Goal: Complete application form: Complete application form

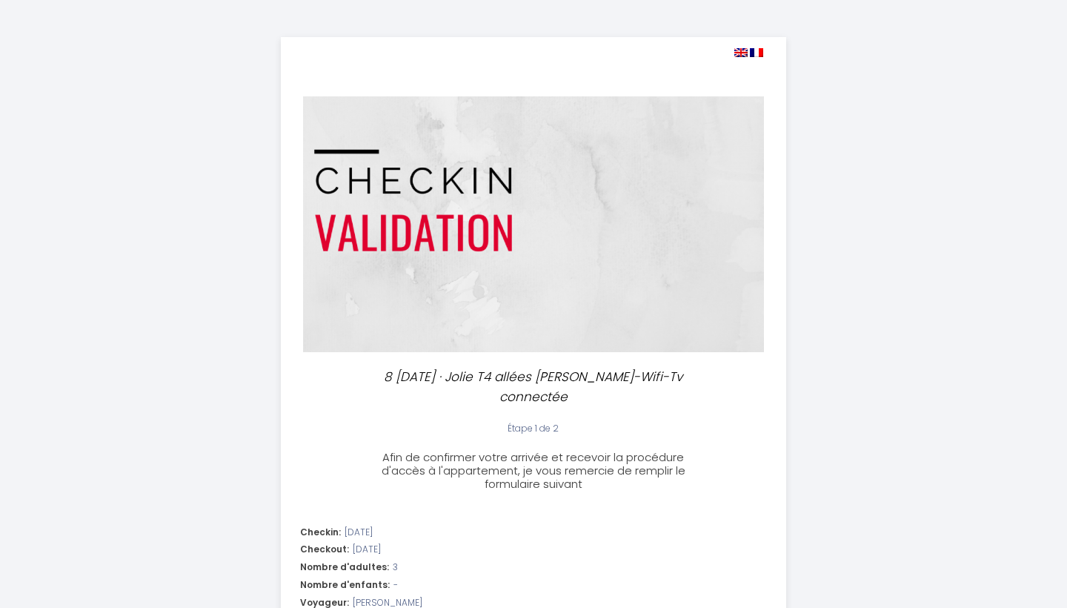
select select
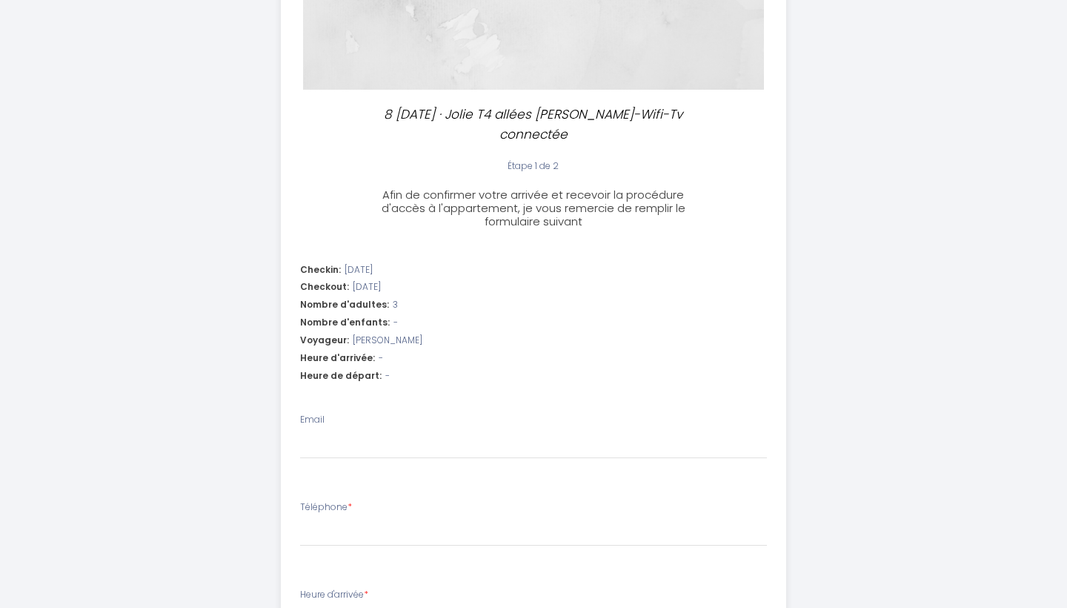
scroll to position [263, 0]
type input "b"
select select
type input "be"
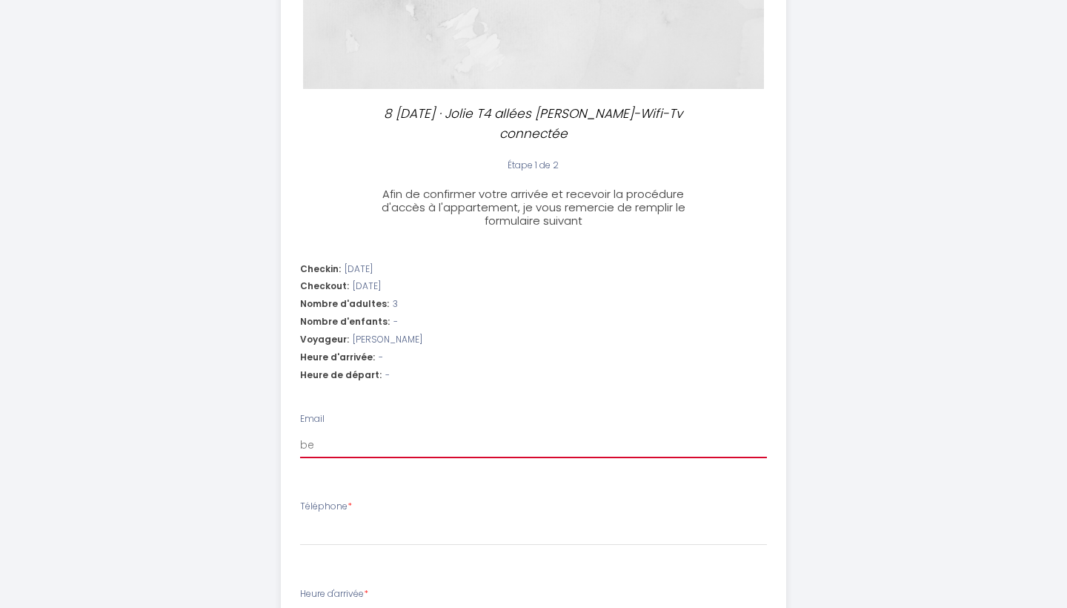
select select
type input "ben"
select select
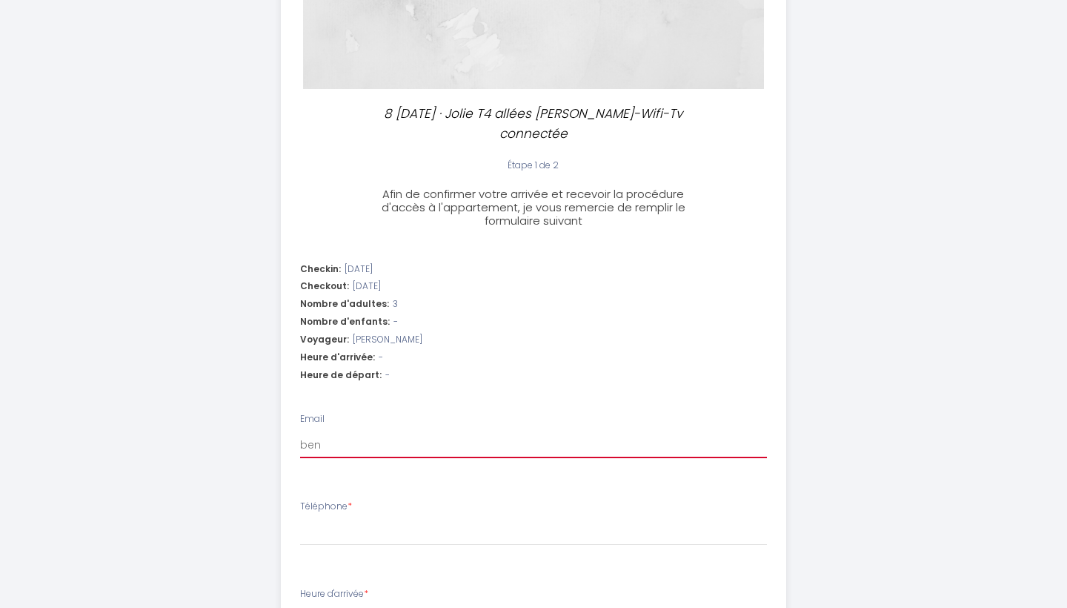
type input "beno"
select select
type input "benoi"
select select
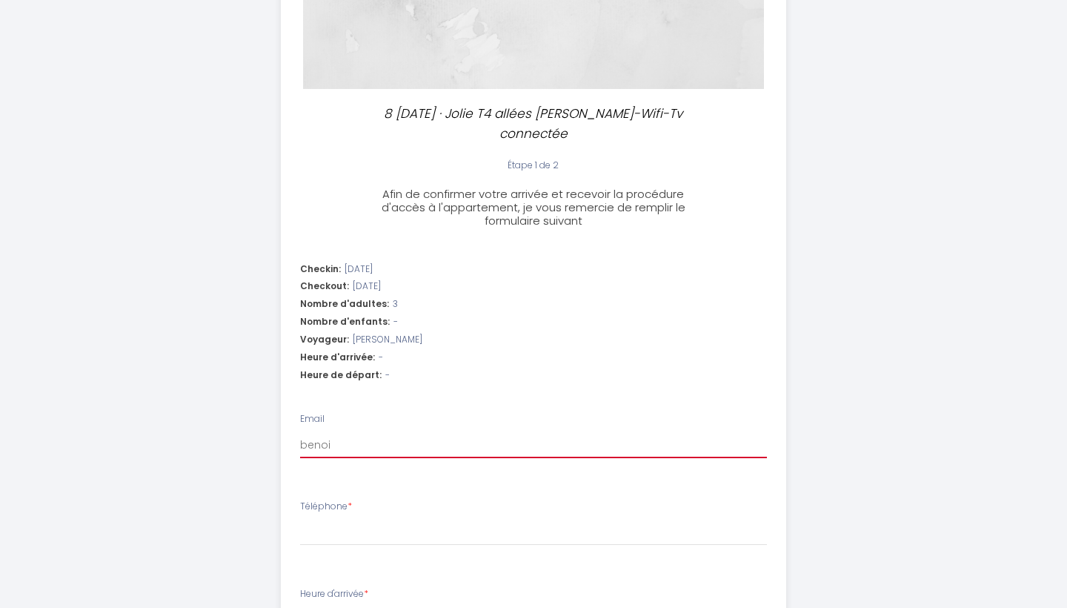
select select
type input "[PERSON_NAME]"
select select
type input "[PERSON_NAME]."
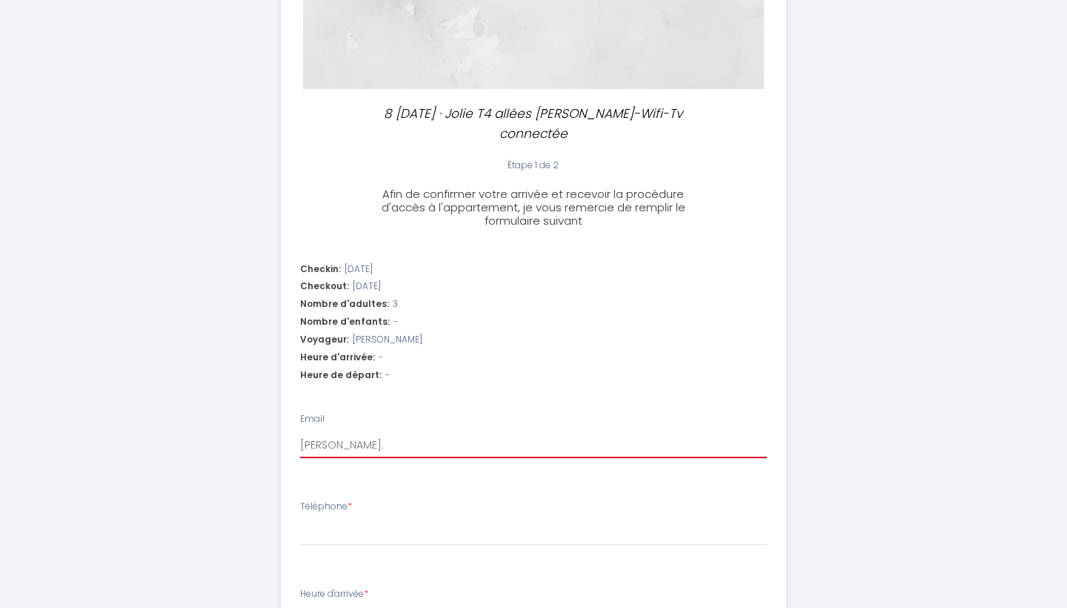
select select
type input "[PERSON_NAME].g"
select select
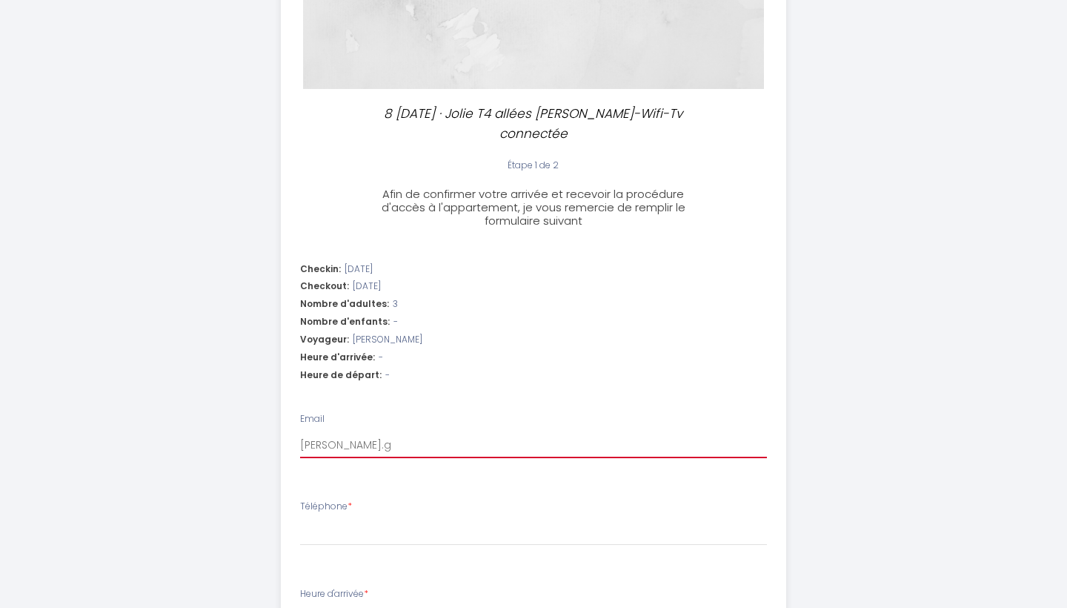
type input "[PERSON_NAME]go"
select select
type input "[PERSON_NAME].goi"
select select
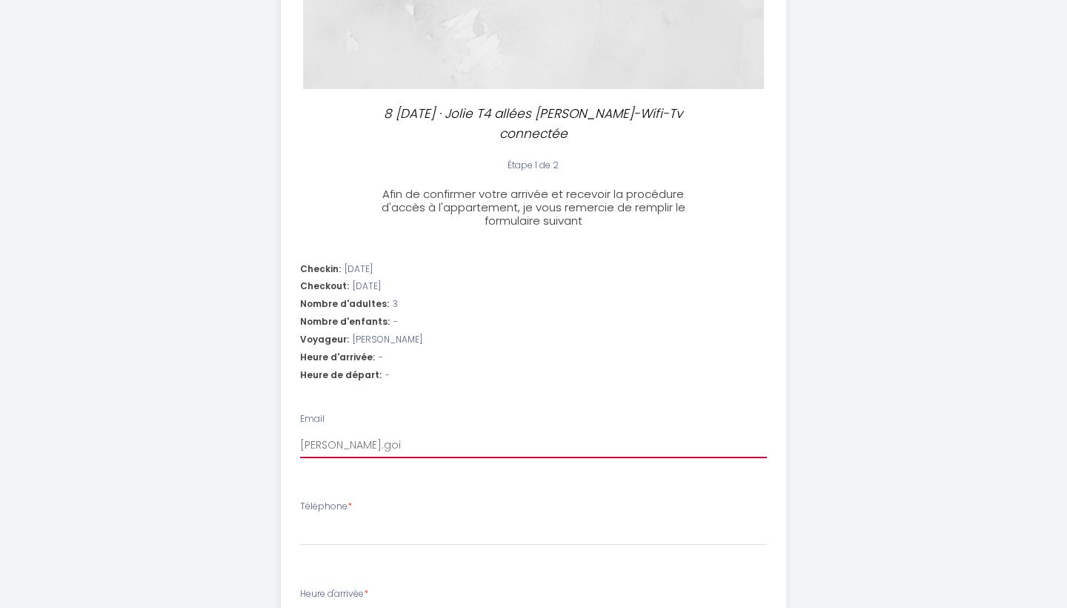
select select
type input "[PERSON_NAME].gois"
select select
type input "[PERSON_NAME].goise"
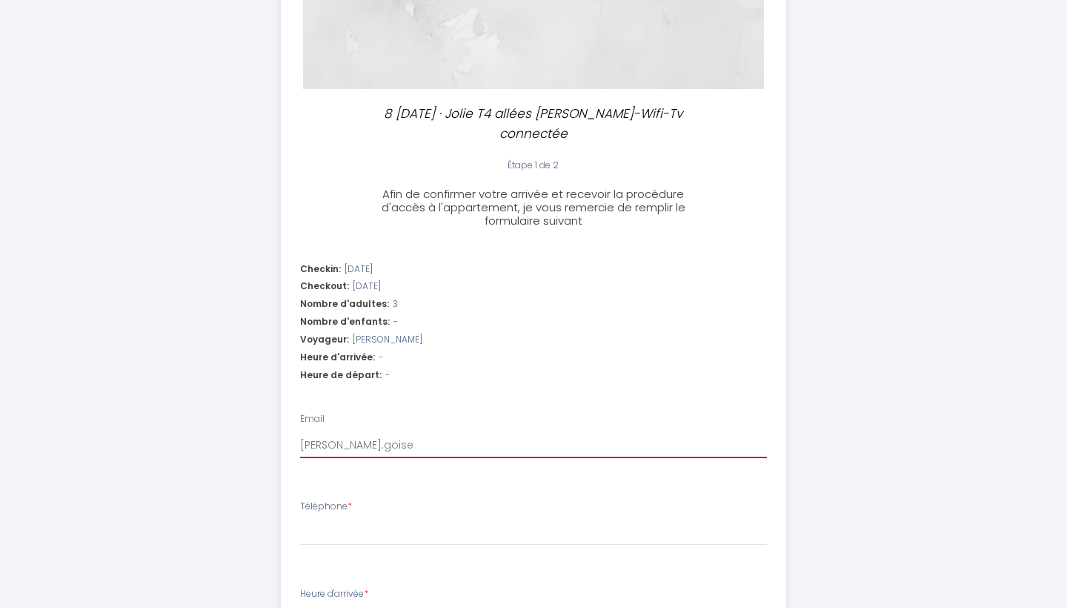
select select
type input "[PERSON_NAME].goiset"
select select
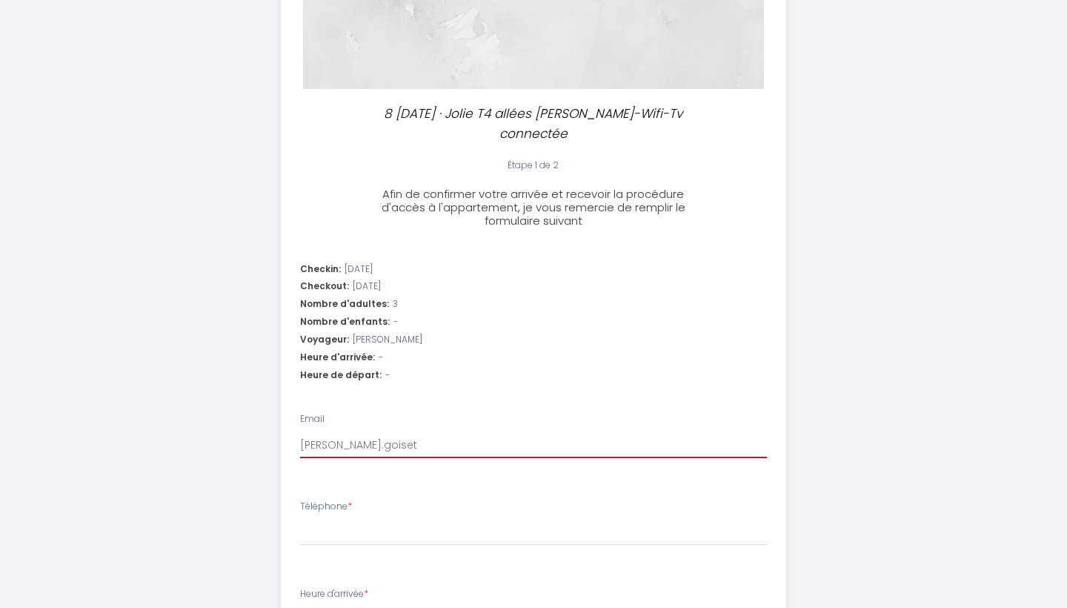
type input "[PERSON_NAME].goiset@"
select select
type input "[PERSON_NAME]"
select select
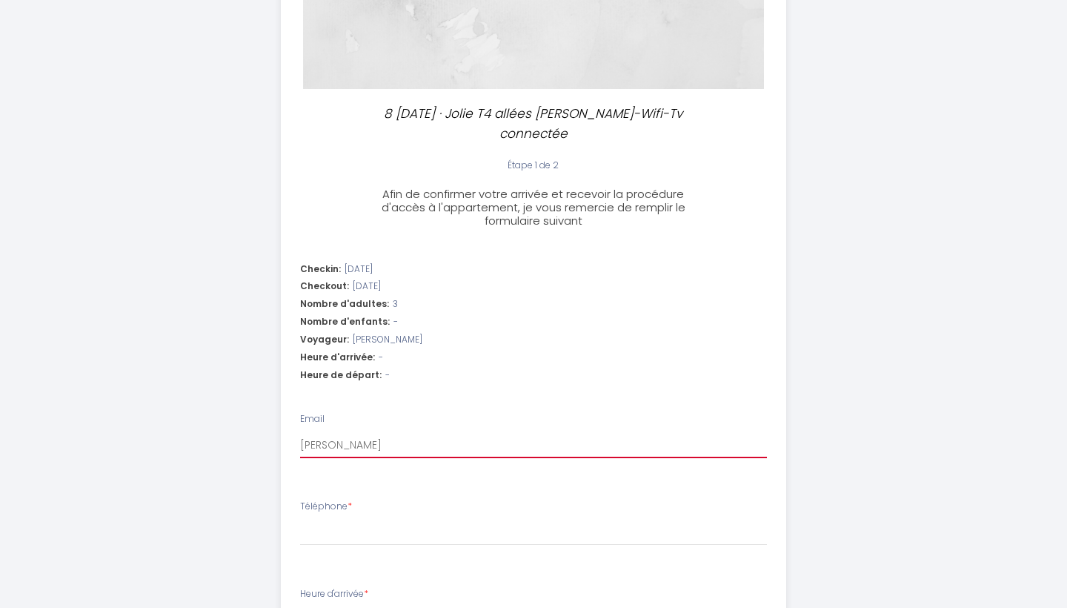
select select
type input "[PERSON_NAME]"
select select
type input "[PERSON_NAME]"
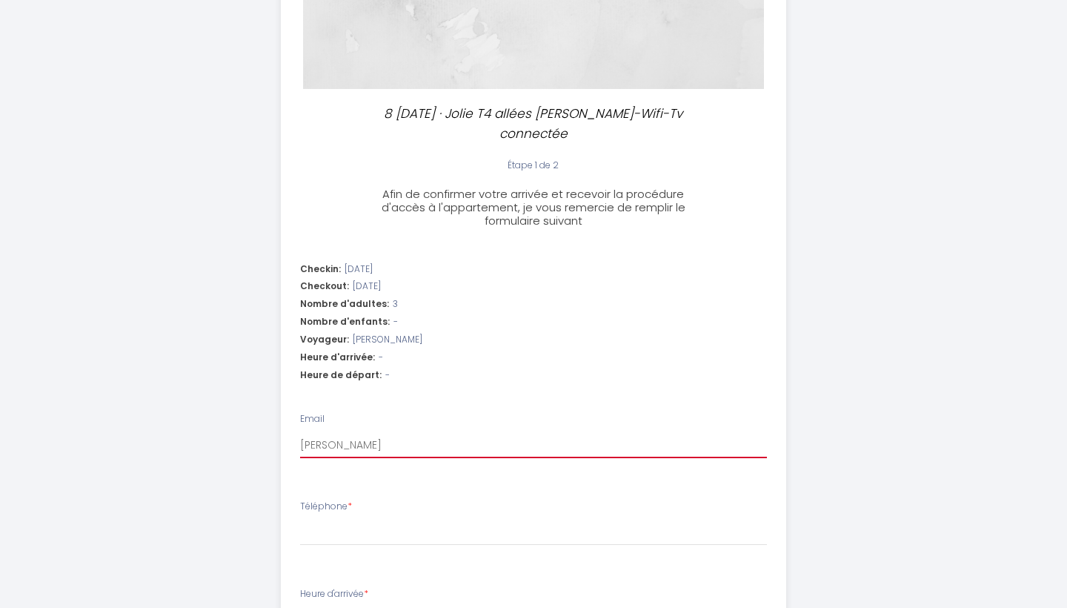
select select
type input "[PERSON_NAME]"
select select
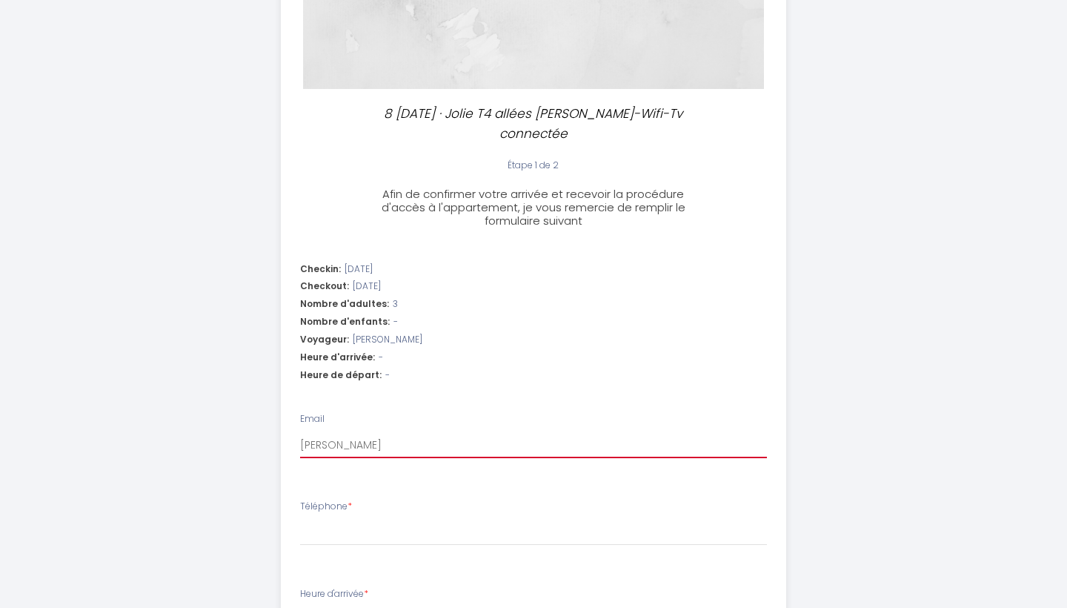
type input "[EMAIL_ADDRESS]"
select select
type input "[EMAIL_ADDRESS]."
select select
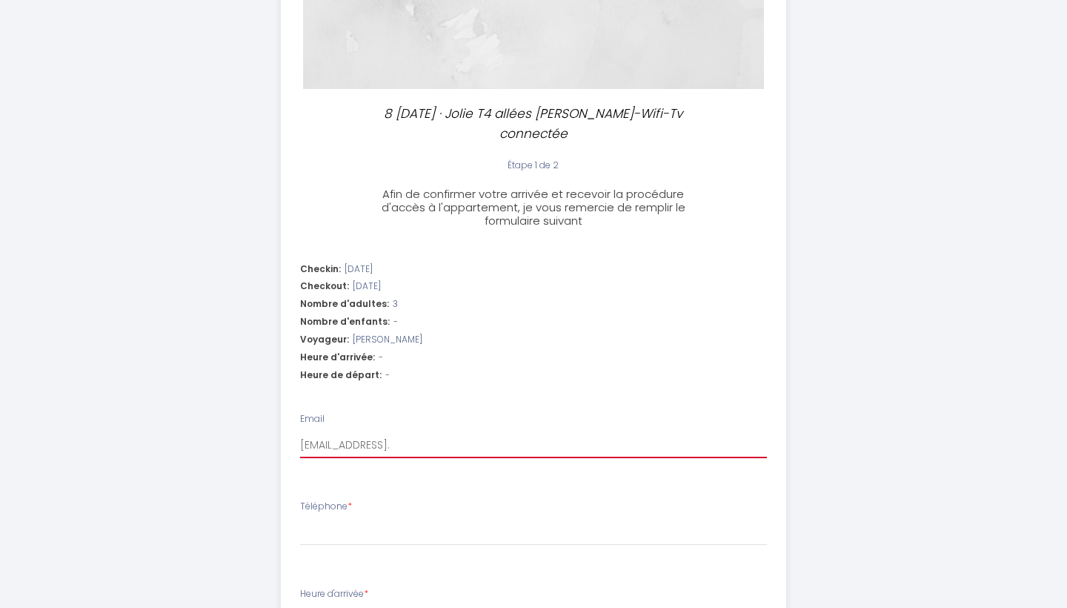
select select
type input "[PERSON_NAME]"
select select
type input "[PERSON_NAME][EMAIL_ADDRESS][DOMAIN_NAME]"
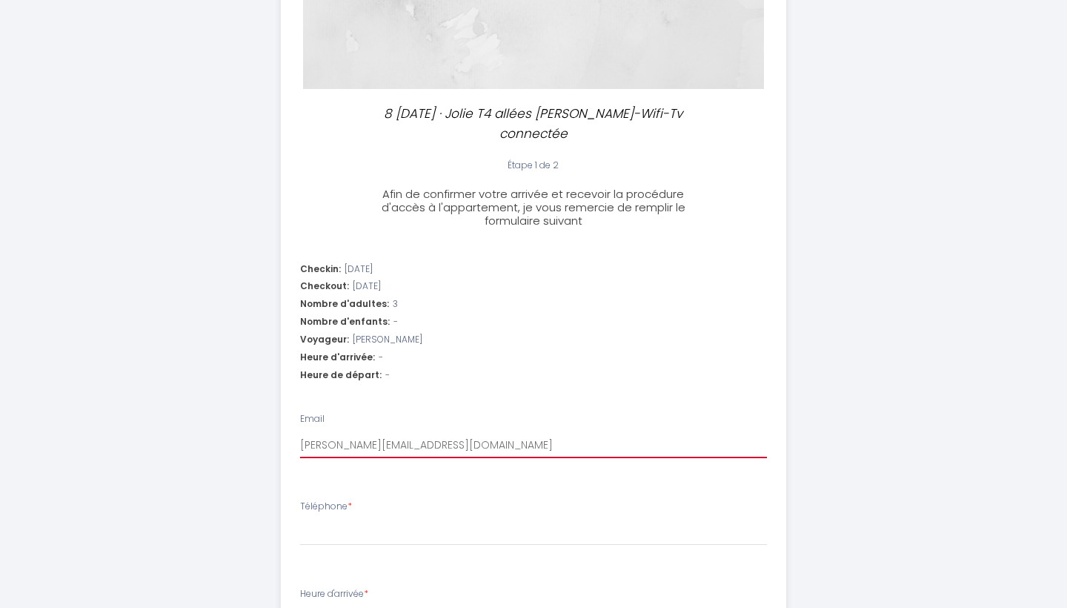
select select
type input "[PERSON_NAME][EMAIL_ADDRESS][DOMAIN_NAME]"
select select
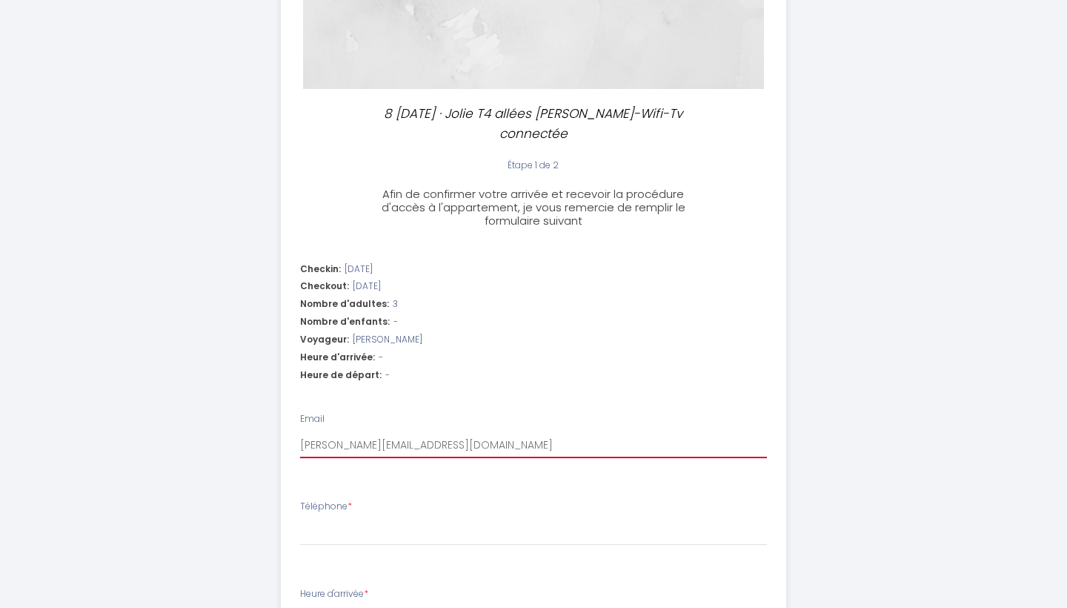
type input "[PERSON_NAME][EMAIL_ADDRESS][DOMAIN_NAME]"
click at [447, 509] on div "Téléphone *" at bounding box center [533, 522] width 467 height 46
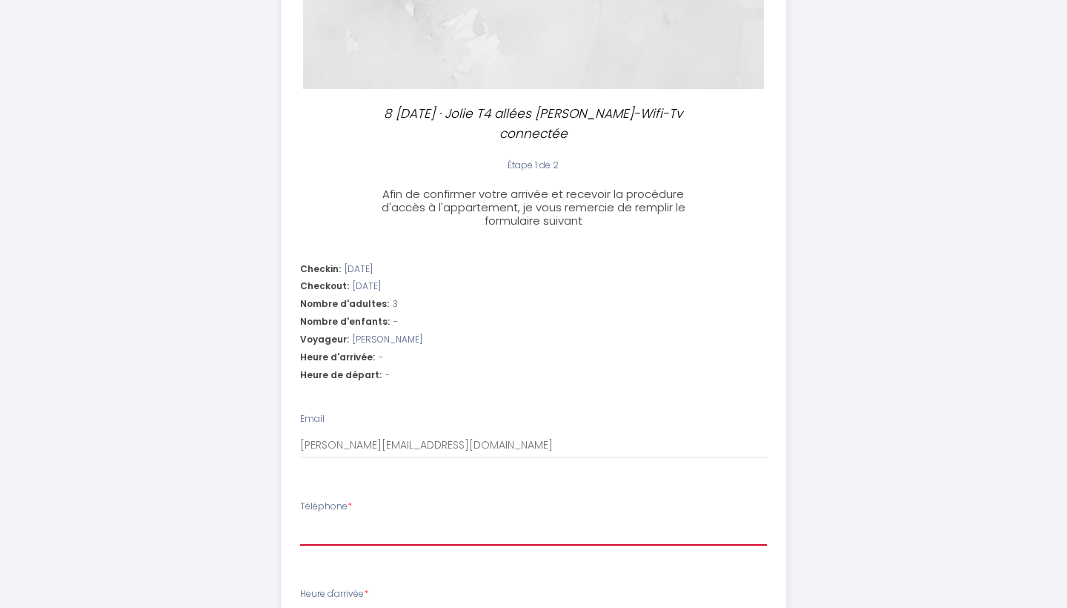
type input "0"
select select
type input "06"
select select
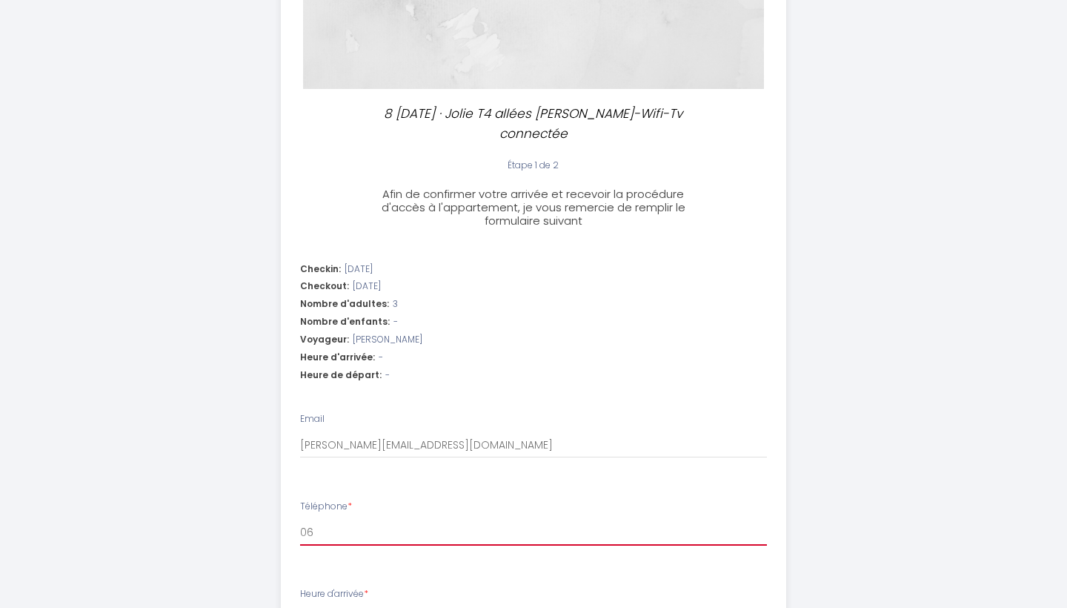
select select
type input "066"
select select
type input "0662"
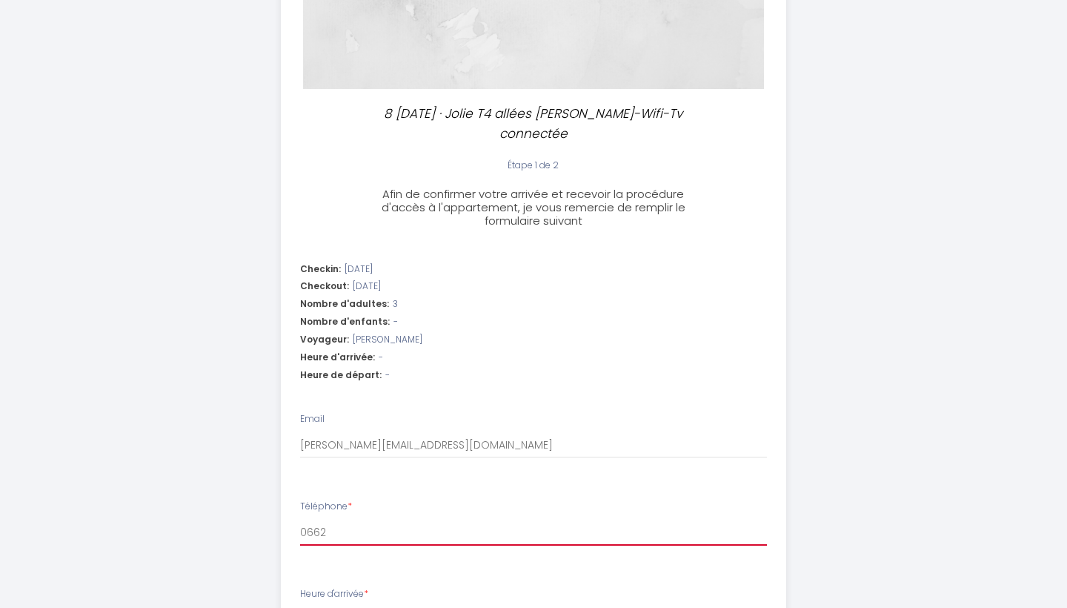
select select
type input "06626"
select select
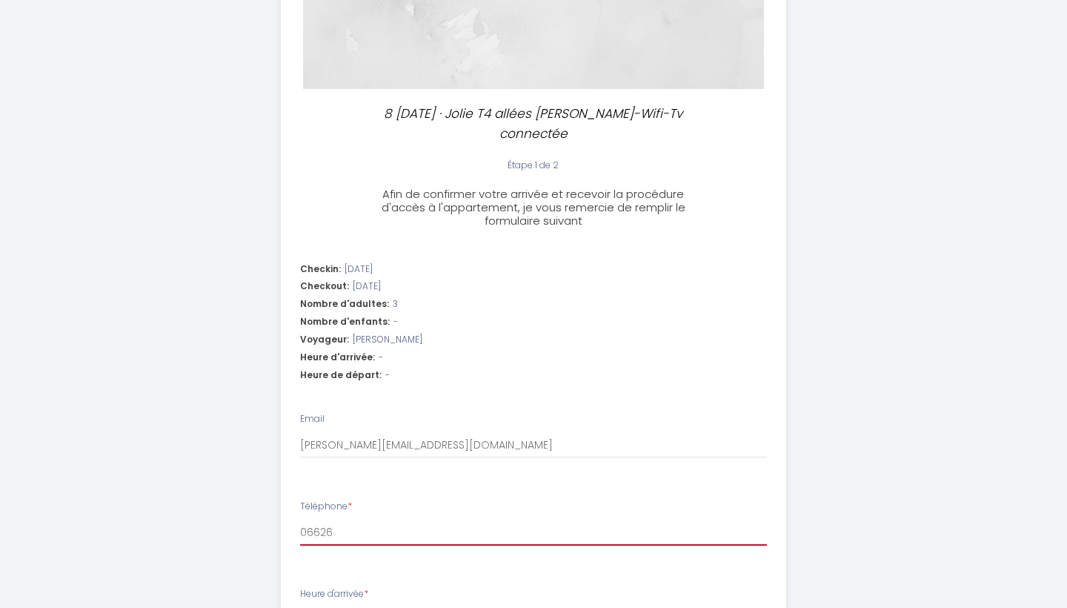
type input "066266"
select select
type input "0662660"
select select
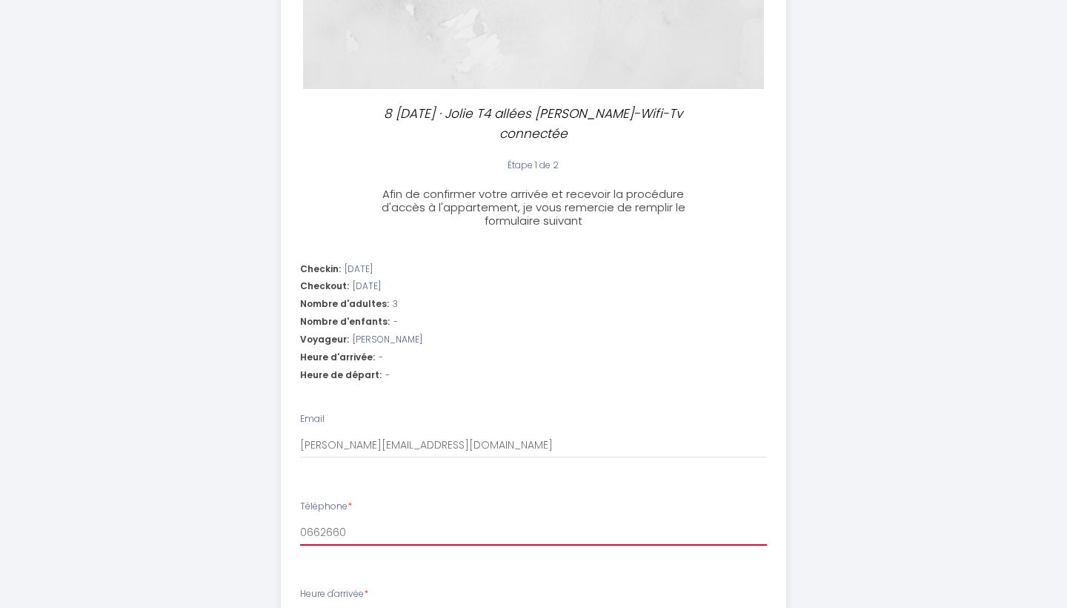
select select
type input "06626605"
select select
type input "066266057"
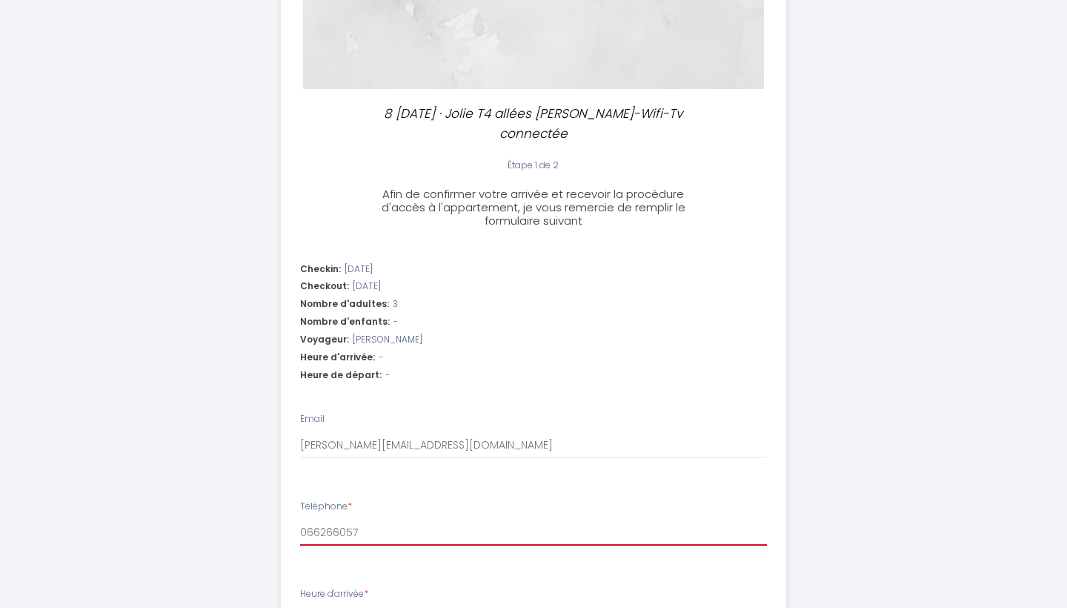
select select
type input "0662660575"
select select
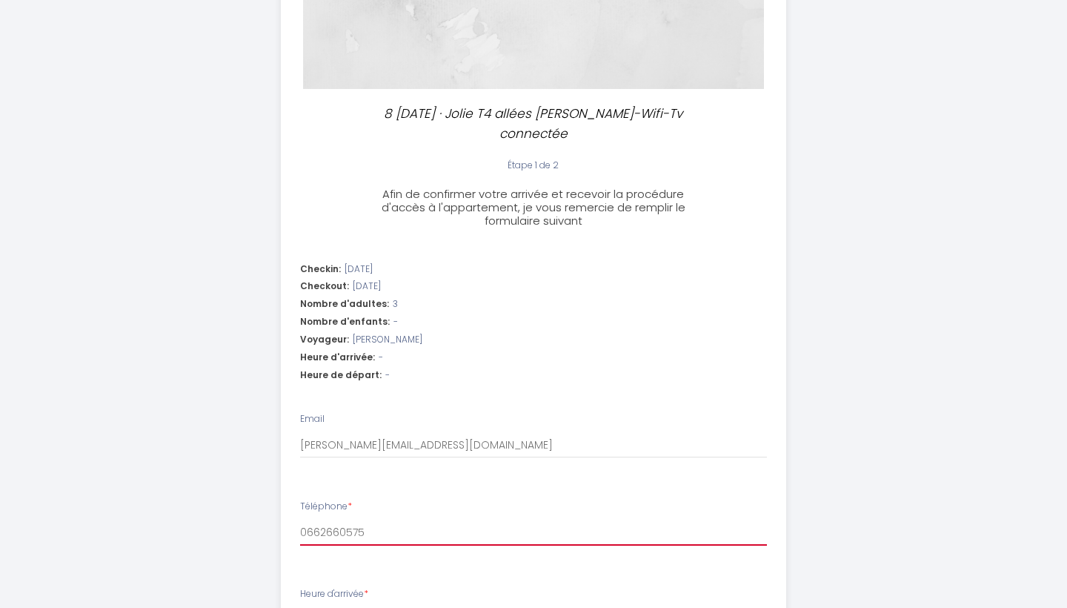
type input "0662660575"
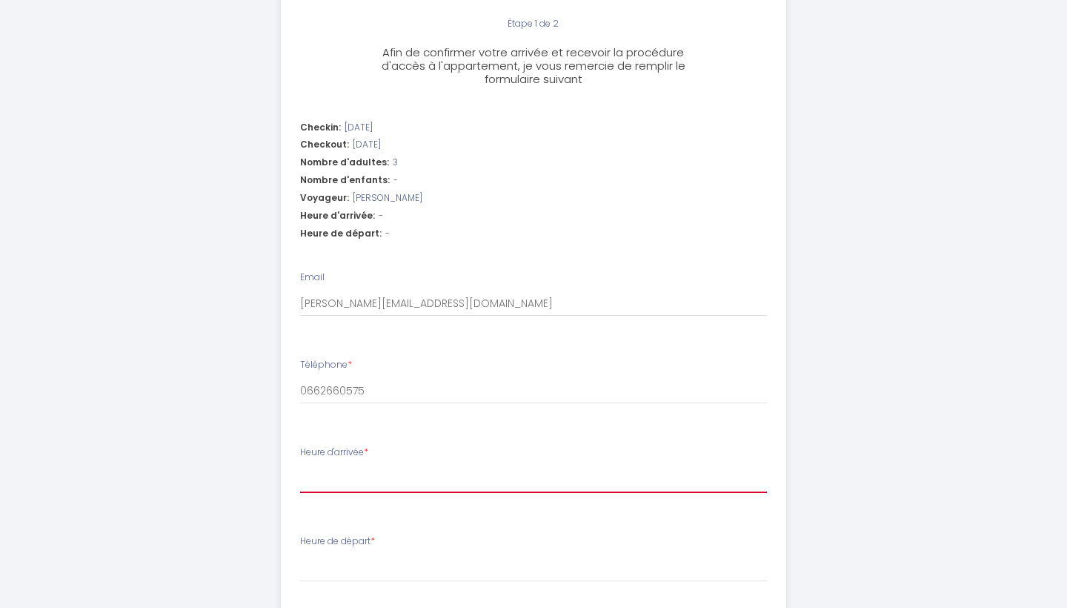
scroll to position [406, 0]
select select "18:00"
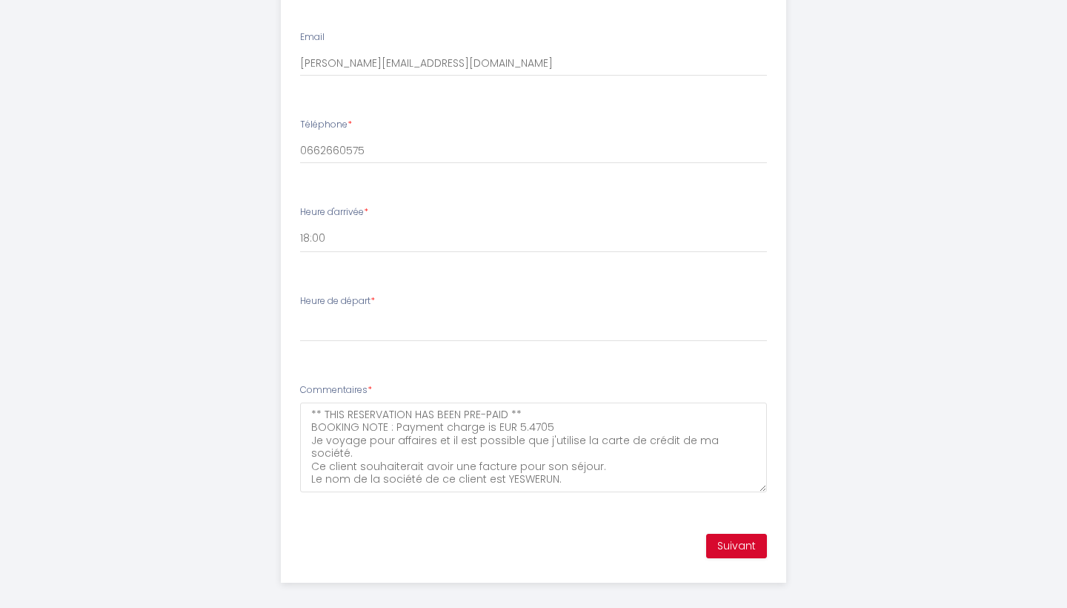
scroll to position [644, 0]
click at [468, 301] on div "Heure de départ * 00:00 00:30 01:00 01:30 02:00 02:30 03:00 03:30 04:00 04:30 0…" at bounding box center [533, 318] width 467 height 47
select select "10:00"
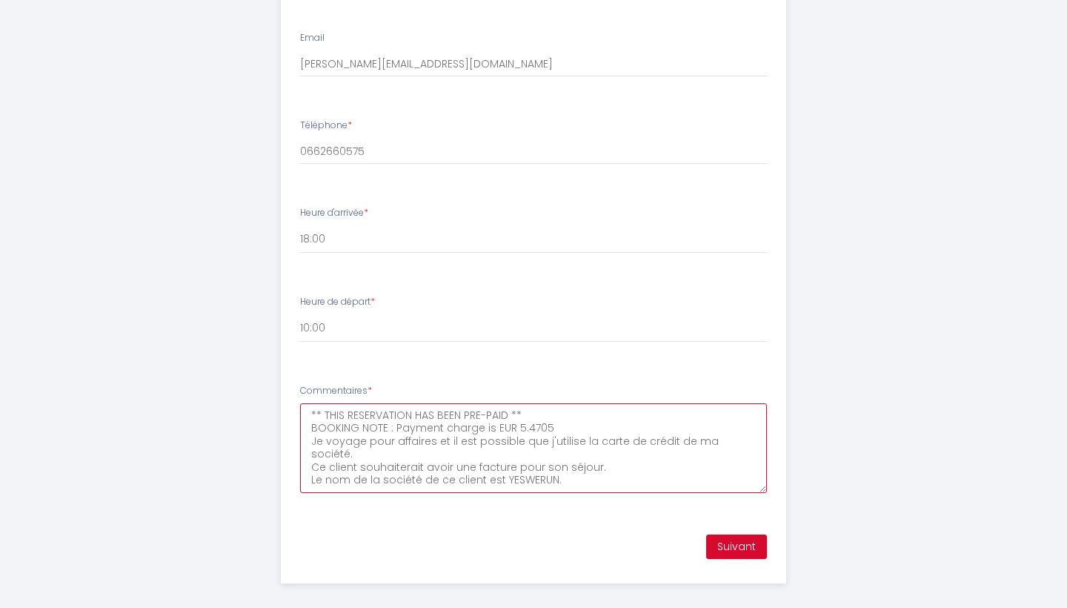
click at [590, 460] on textarea "** THIS RESERVATION HAS BEEN PRE-PAID ** BOOKING NOTE : Payment charge is EUR 5…" at bounding box center [533, 448] width 467 height 90
click at [549, 412] on textarea "** THIS RESERVATION HAS BEEN PRE-PAID ** BOOKING NOTE : Payment charge is EUR 5…" at bounding box center [533, 448] width 467 height 90
click at [533, 417] on textarea "** THIS RESERVATION HAS BEEN PRE-PAID ** BOOKING NOTE : Payment charge is EUR 5…" at bounding box center [533, 448] width 467 height 90
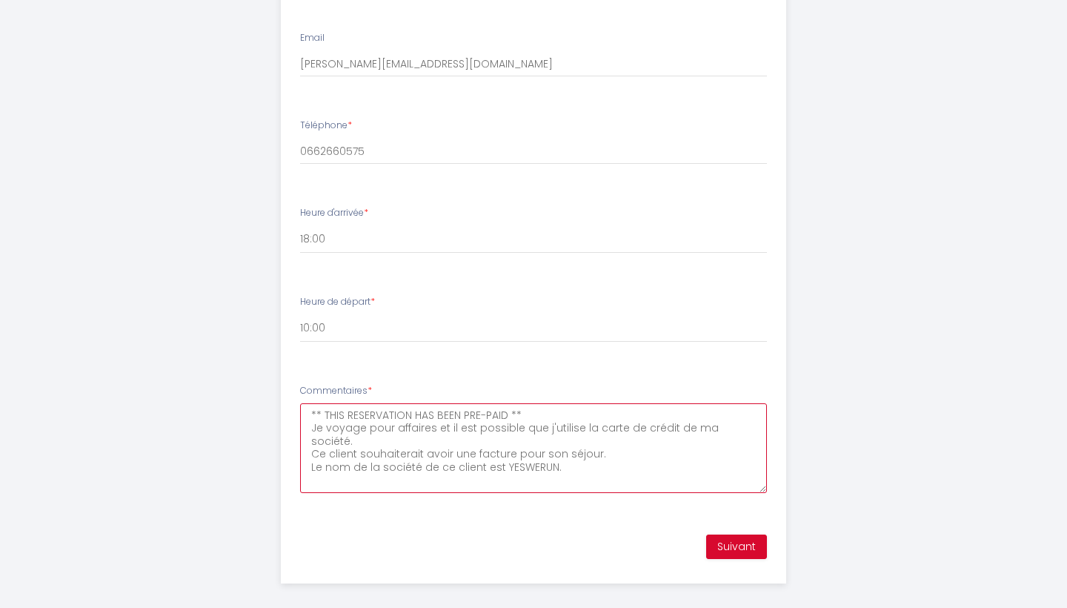
type textarea "** THIS RESERVATION HAS BEEN PRE-PAID ** BOOKING NOTE : Payment charge is EUR 5…"
click at [564, 440] on textarea "** THIS RESERVATION HAS BEEN PRE-PAID ** BOOKING NOTE : Payment charge is EUR 5…" at bounding box center [533, 448] width 467 height 90
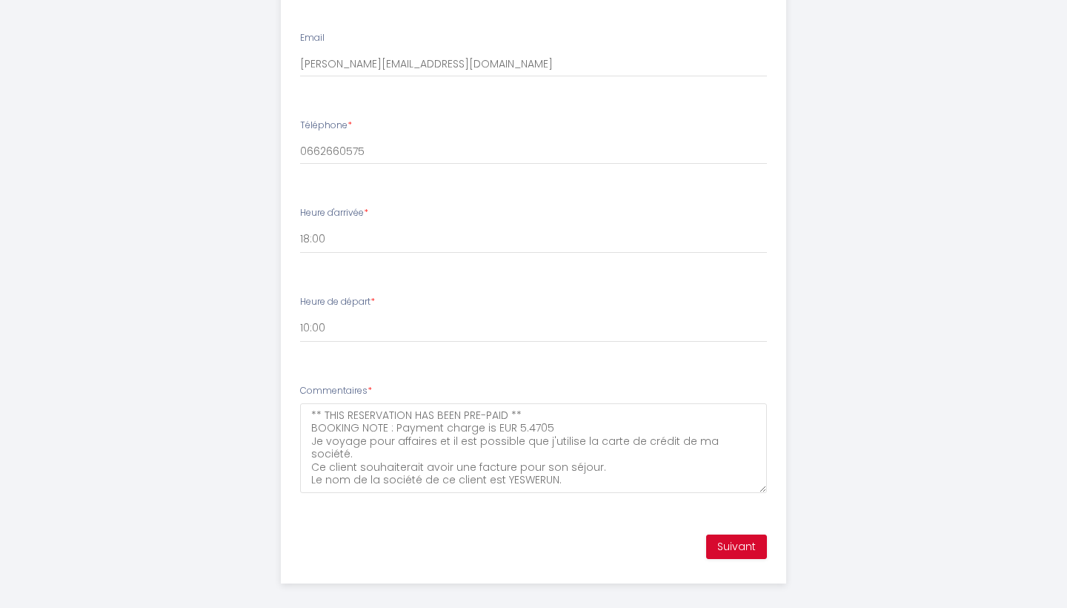
click at [719, 534] on button "Suivant" at bounding box center [736, 546] width 61 height 25
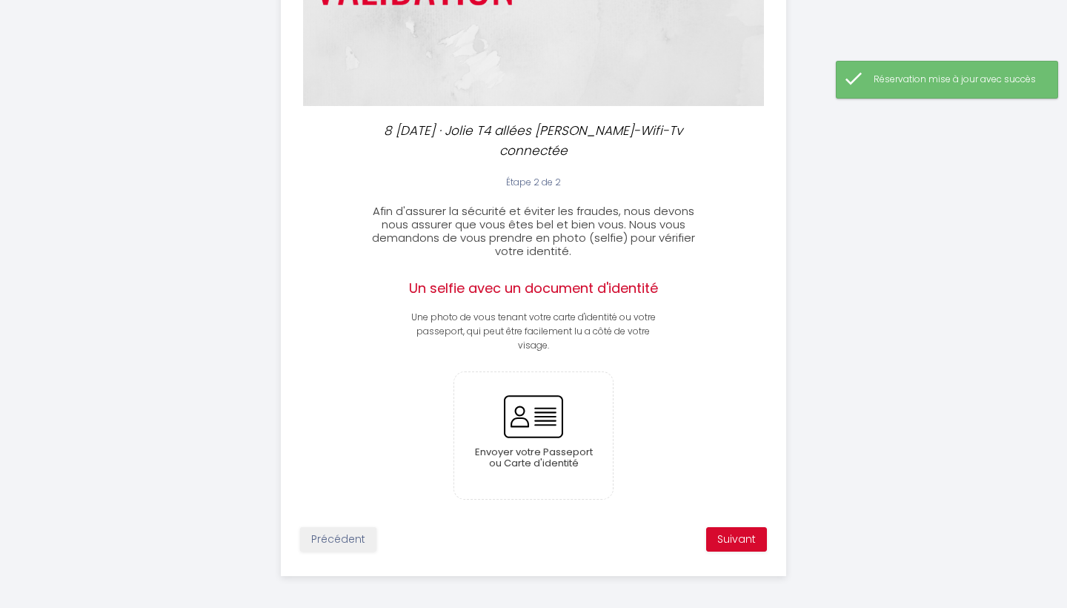
scroll to position [245, 0]
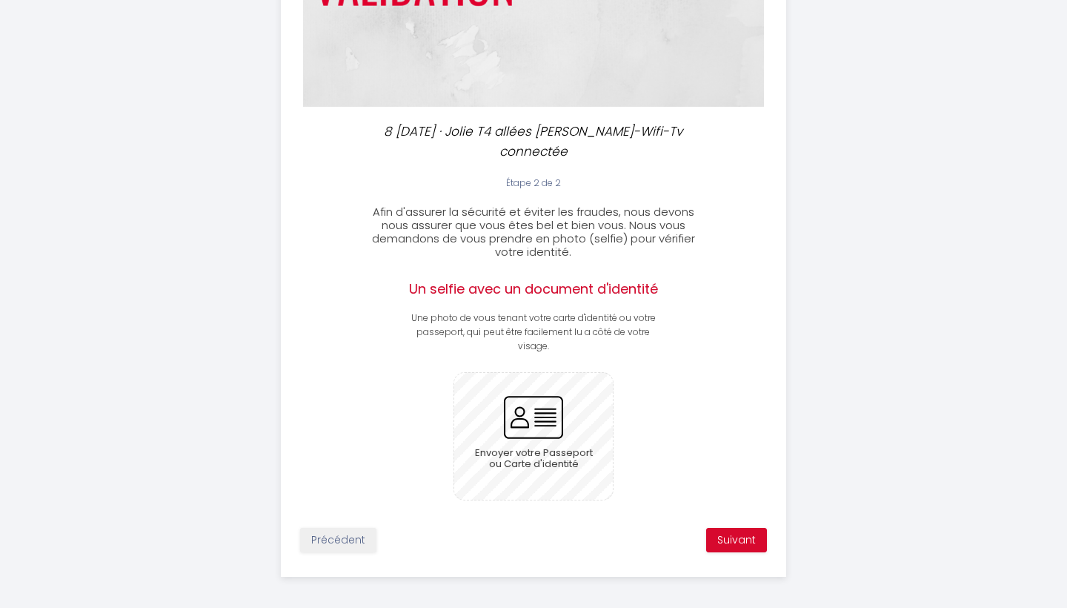
click at [553, 431] on input "file" at bounding box center [533, 436] width 159 height 127
click at [515, 431] on input "file" at bounding box center [533, 436] width 159 height 127
click at [522, 414] on input "file" at bounding box center [533, 436] width 159 height 127
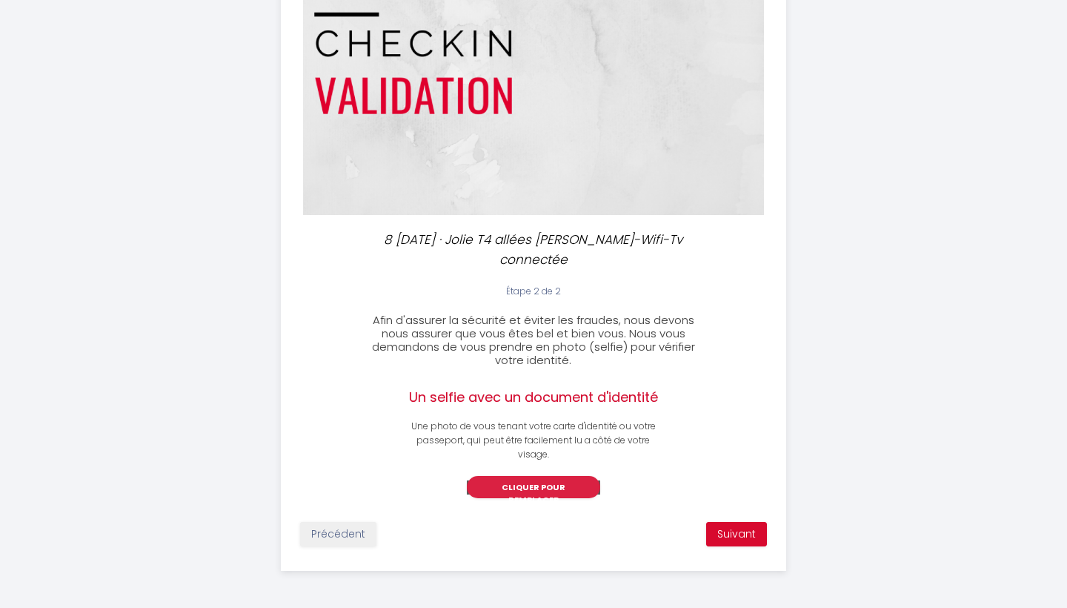
scroll to position [354, 0]
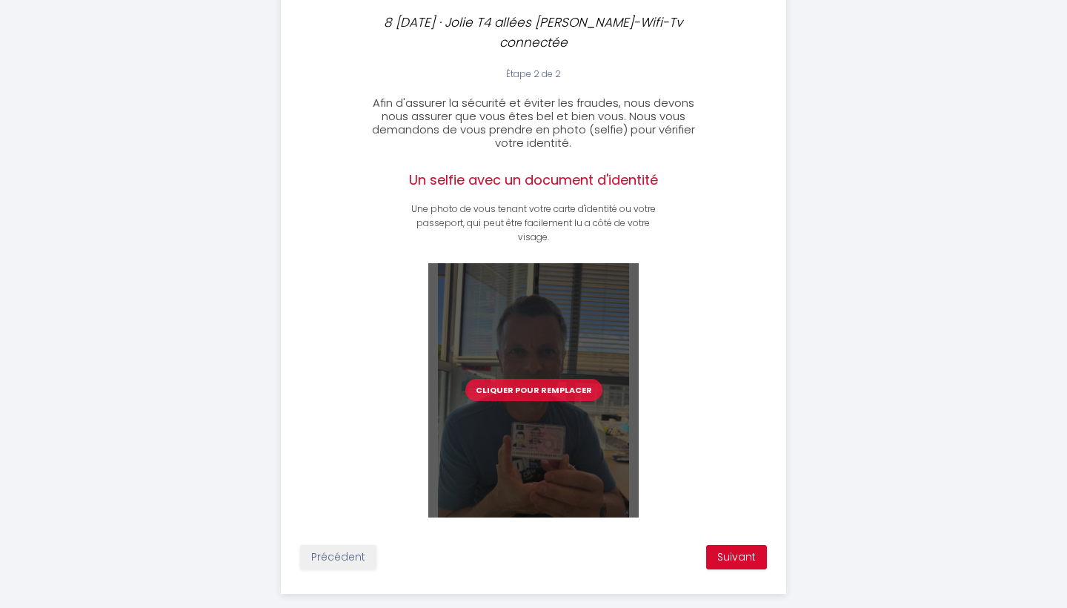
click at [685, 479] on div "Cliquer pour remplacer" at bounding box center [534, 390] width 505 height 254
click at [736, 555] on button "Suivant" at bounding box center [736, 557] width 61 height 25
